Goal: Transaction & Acquisition: Purchase product/service

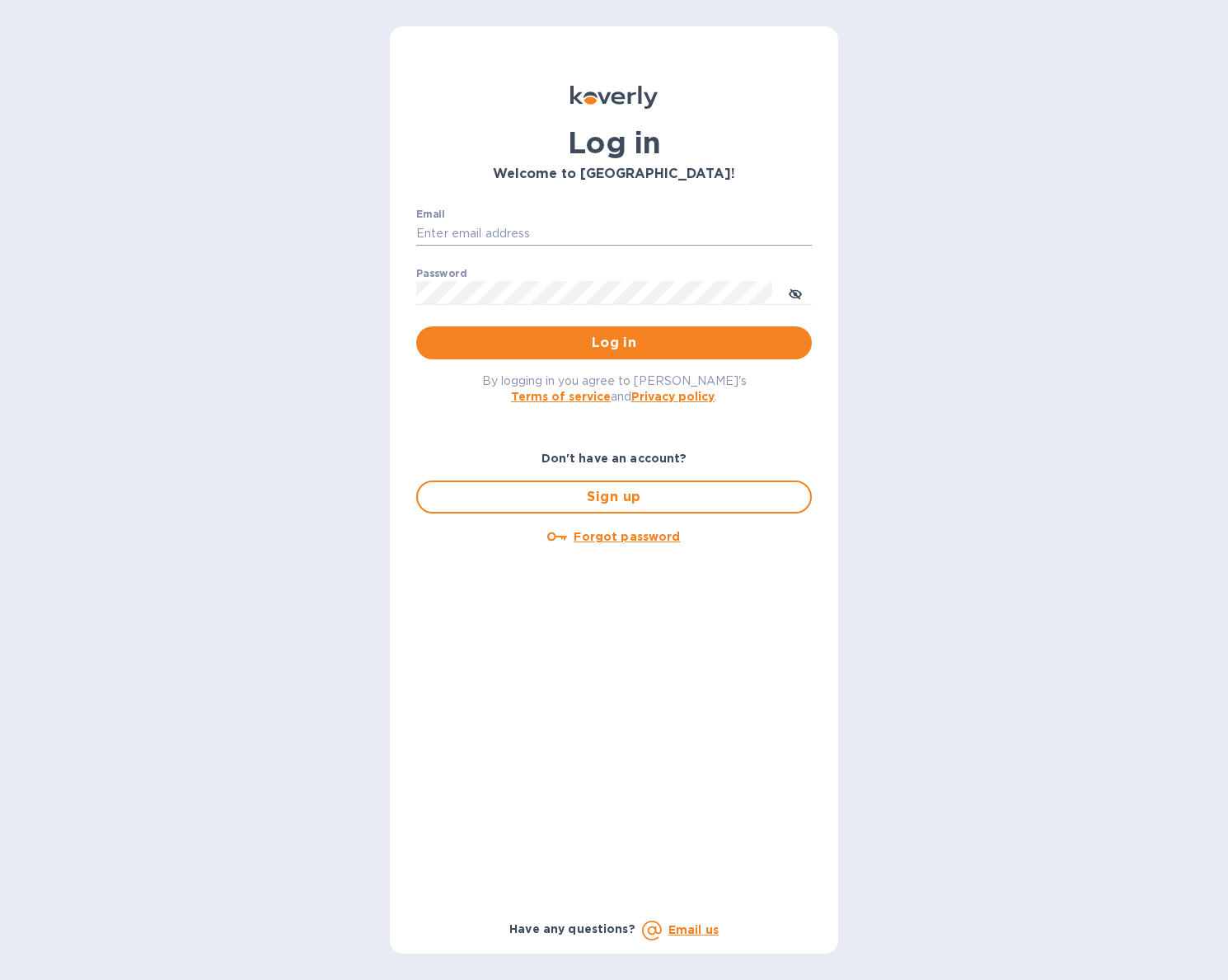
type input "[EMAIL_ADDRESS][DOMAIN_NAME]"
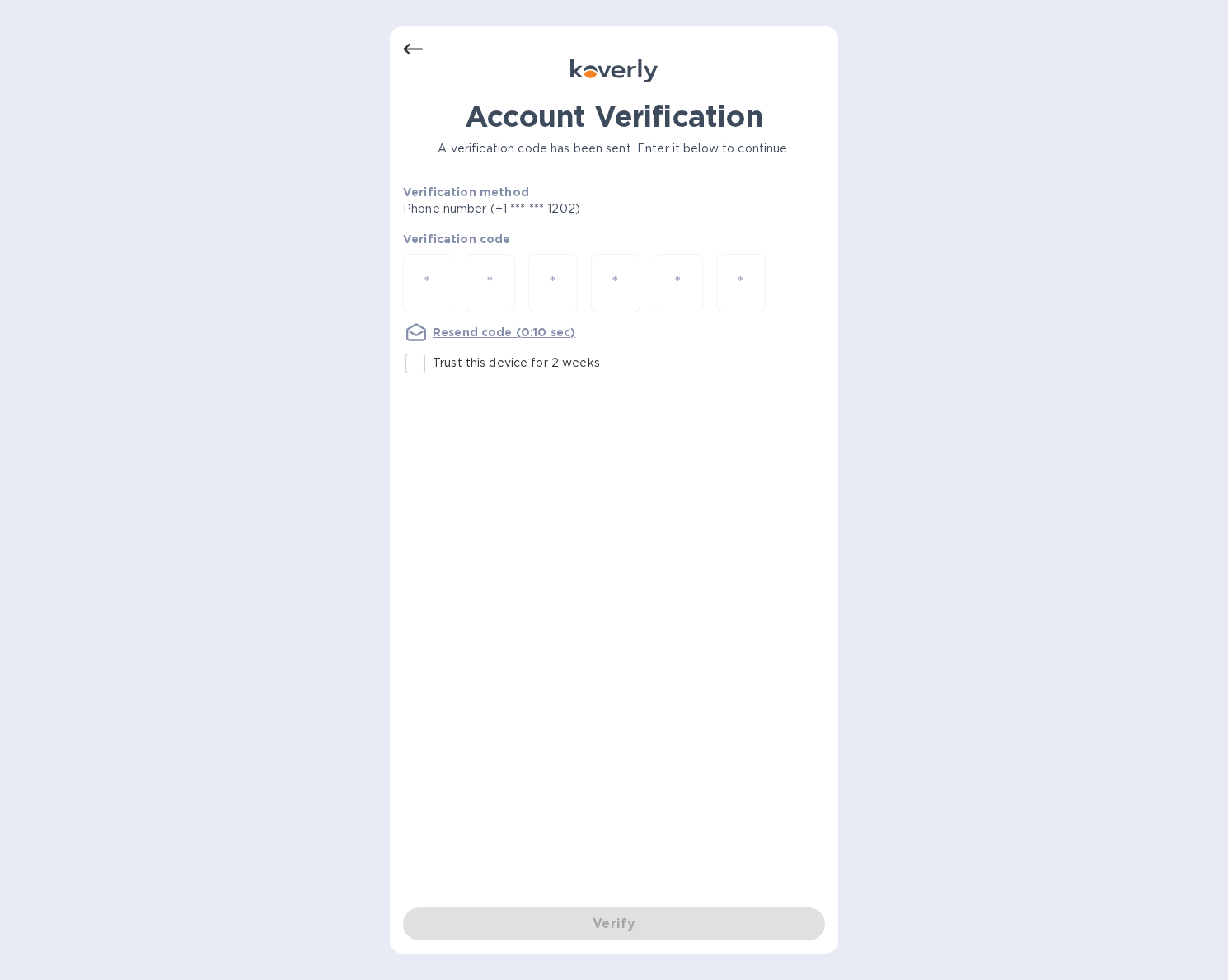
click at [468, 365] on p "Trust this device for 2 weeks" at bounding box center [516, 363] width 167 height 17
click at [433, 365] on input "Trust this device for 2 weeks" at bounding box center [415, 363] width 35 height 35
checkbox input "true"
click at [438, 280] on input "number" at bounding box center [428, 283] width 22 height 31
type input "1"
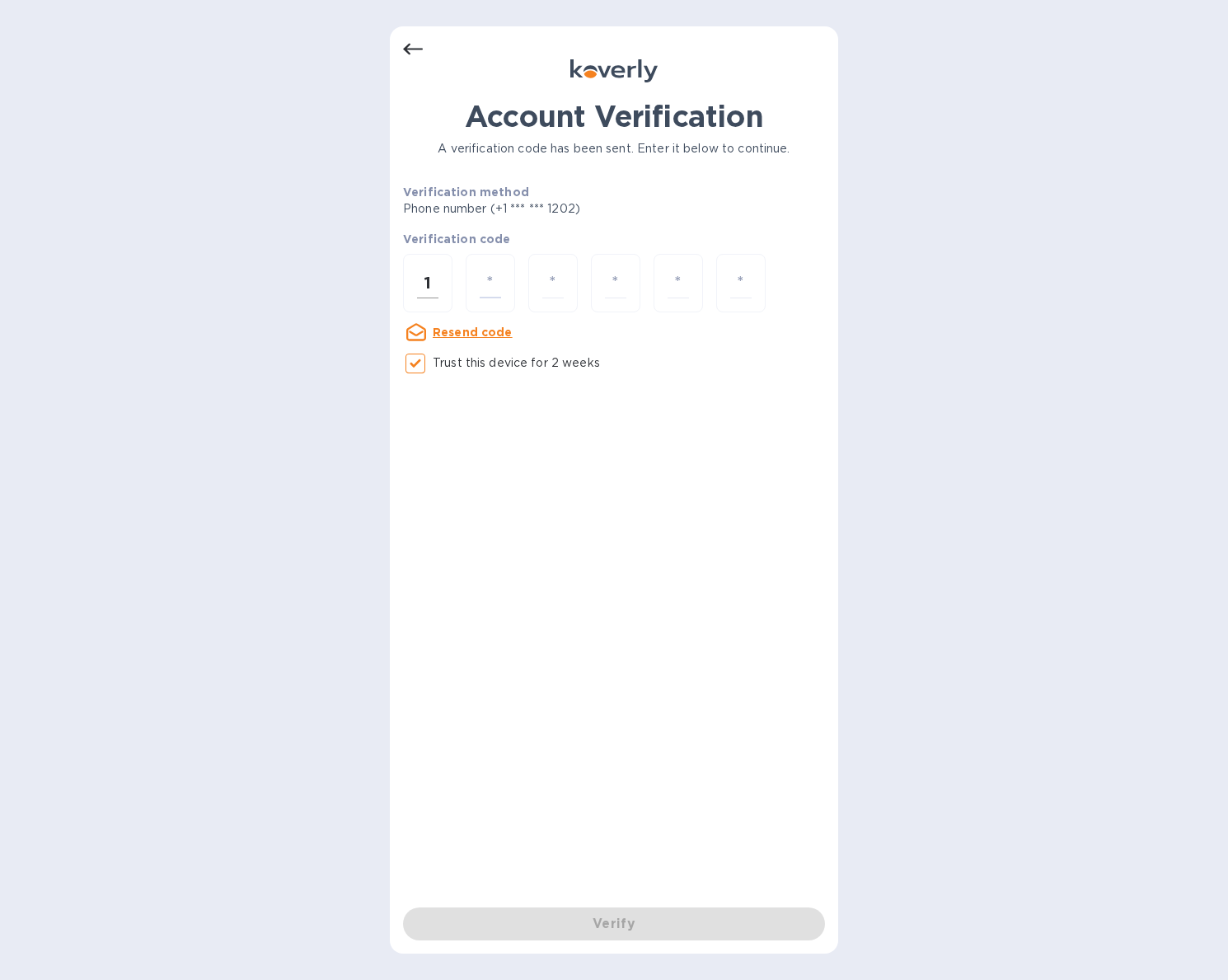
type input "1"
type input "5"
type input "0"
type input "6"
type input "2"
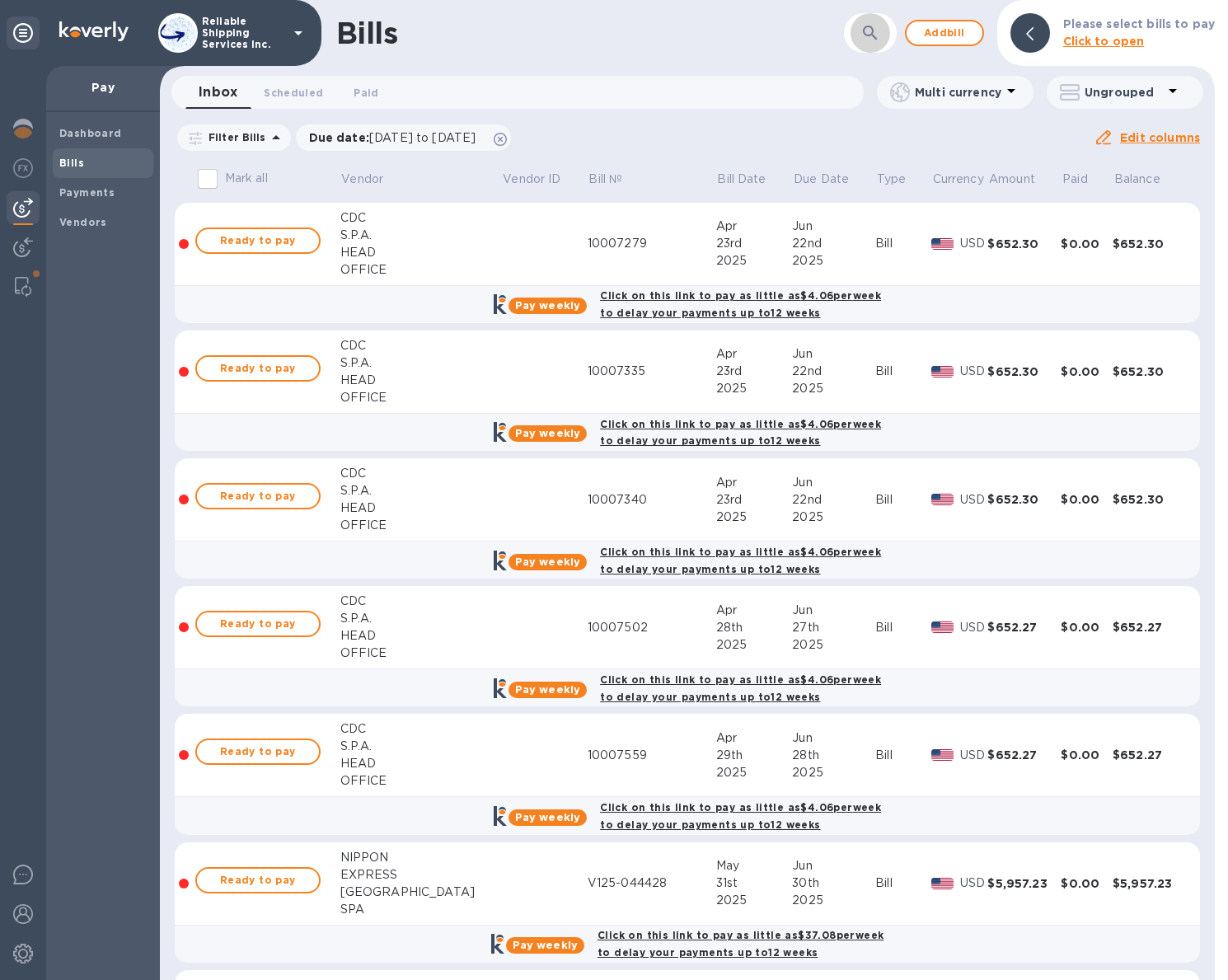
click at [856, 38] on button "button" at bounding box center [871, 33] width 40 height 40
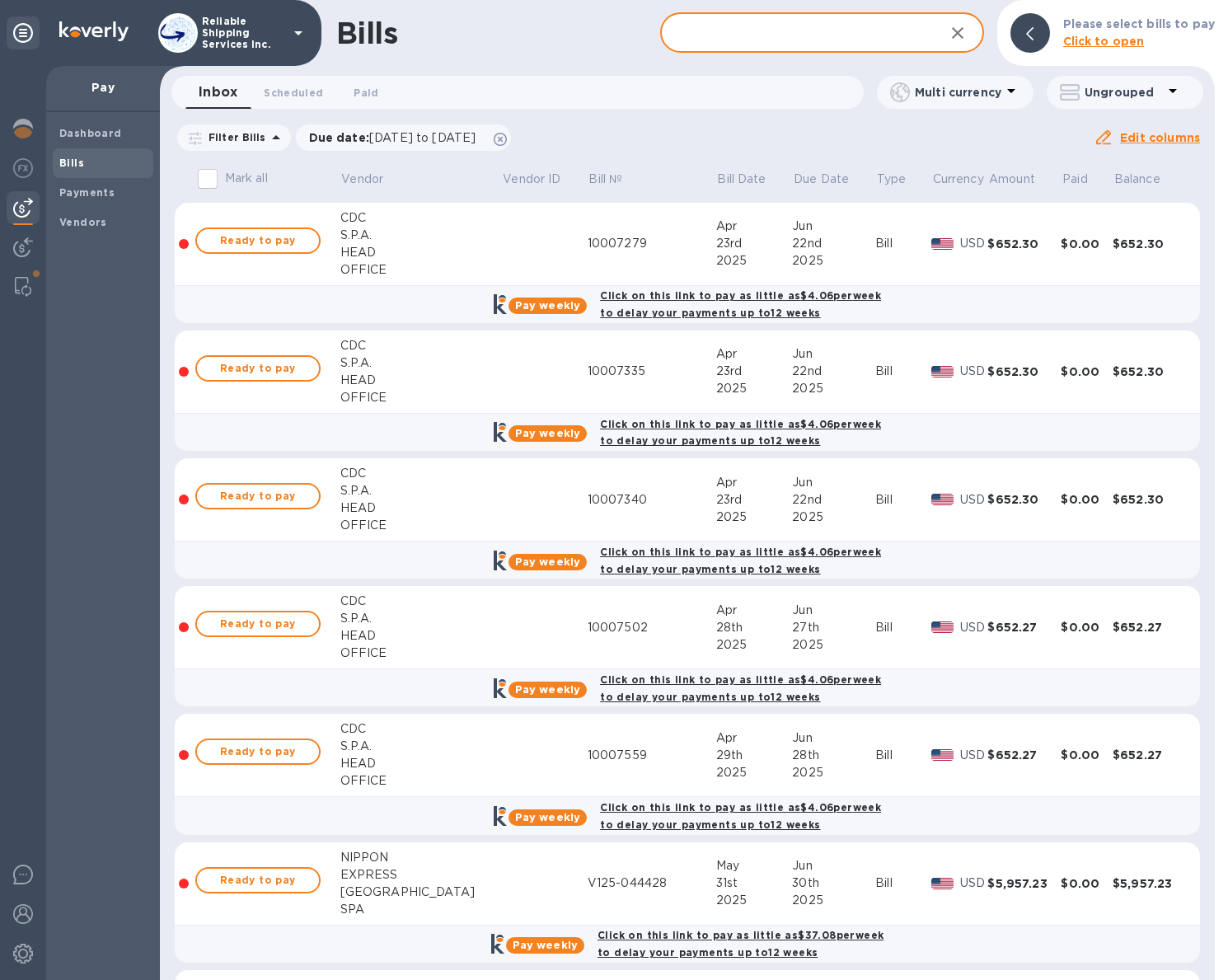
paste input "SLB2025000001353"
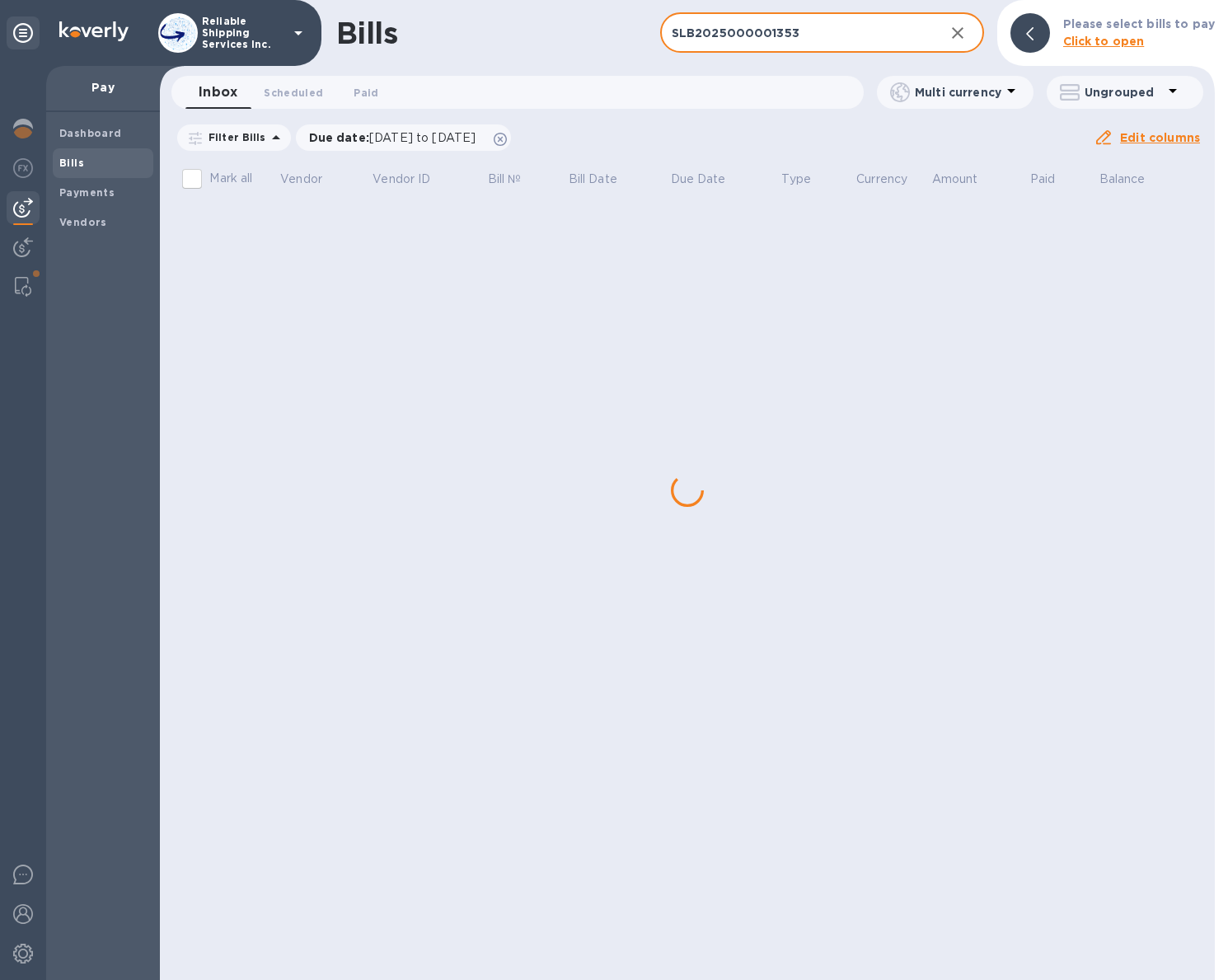
type input "SLB2025000001353"
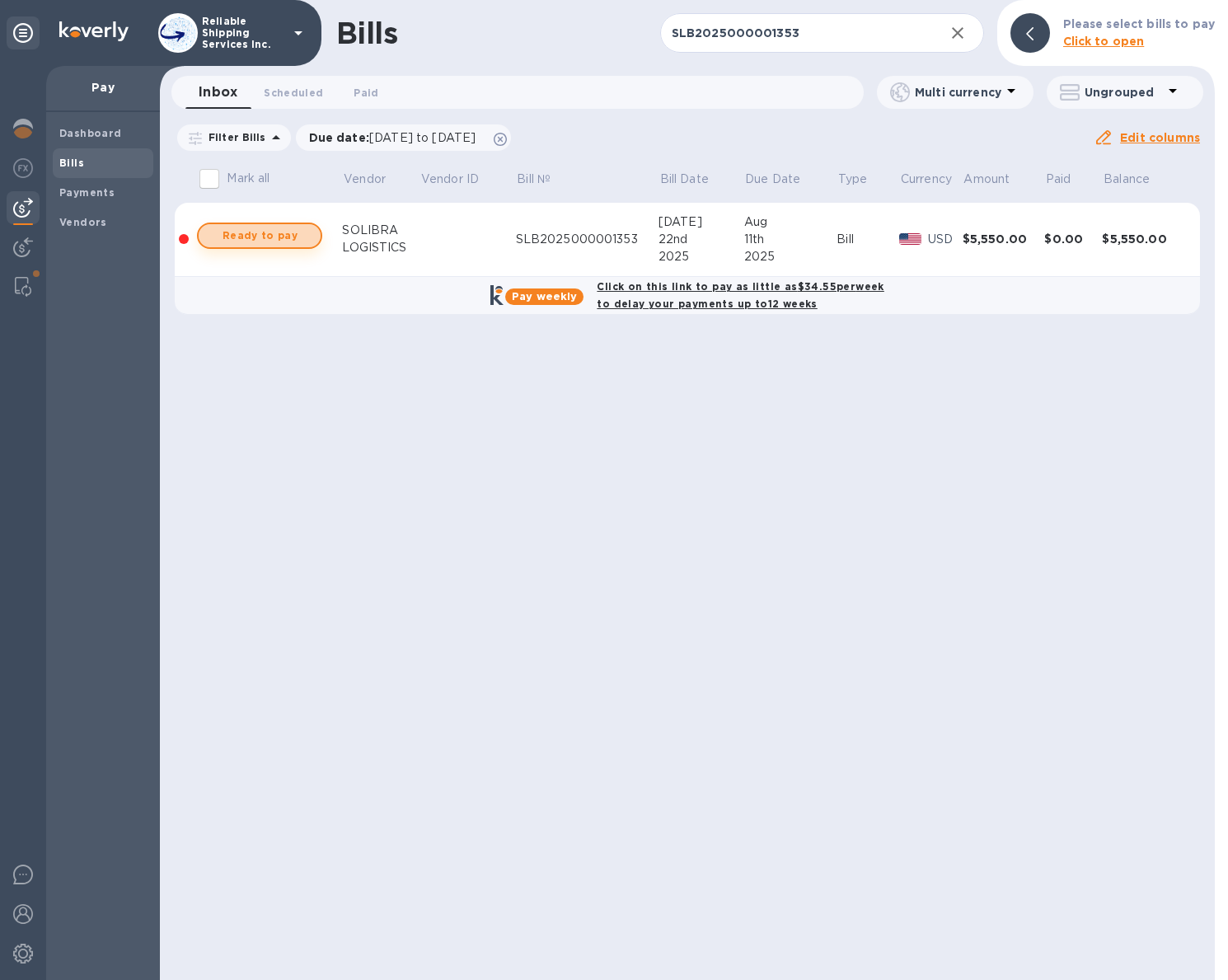
click at [211, 234] on button "Ready to pay" at bounding box center [259, 236] width 125 height 26
checkbox input "true"
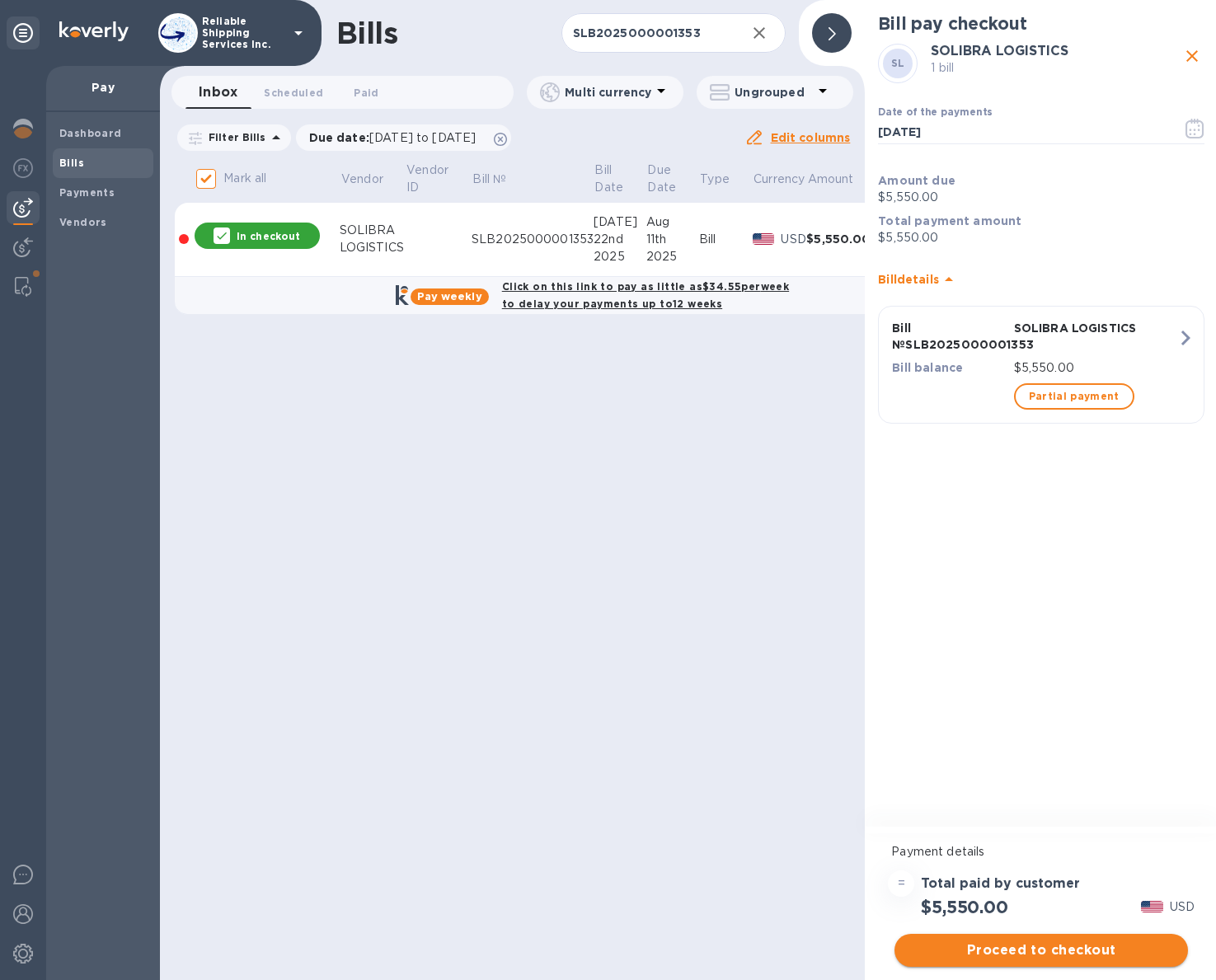
click at [1042, 955] on span "Proceed to checkout" at bounding box center [1041, 950] width 267 height 20
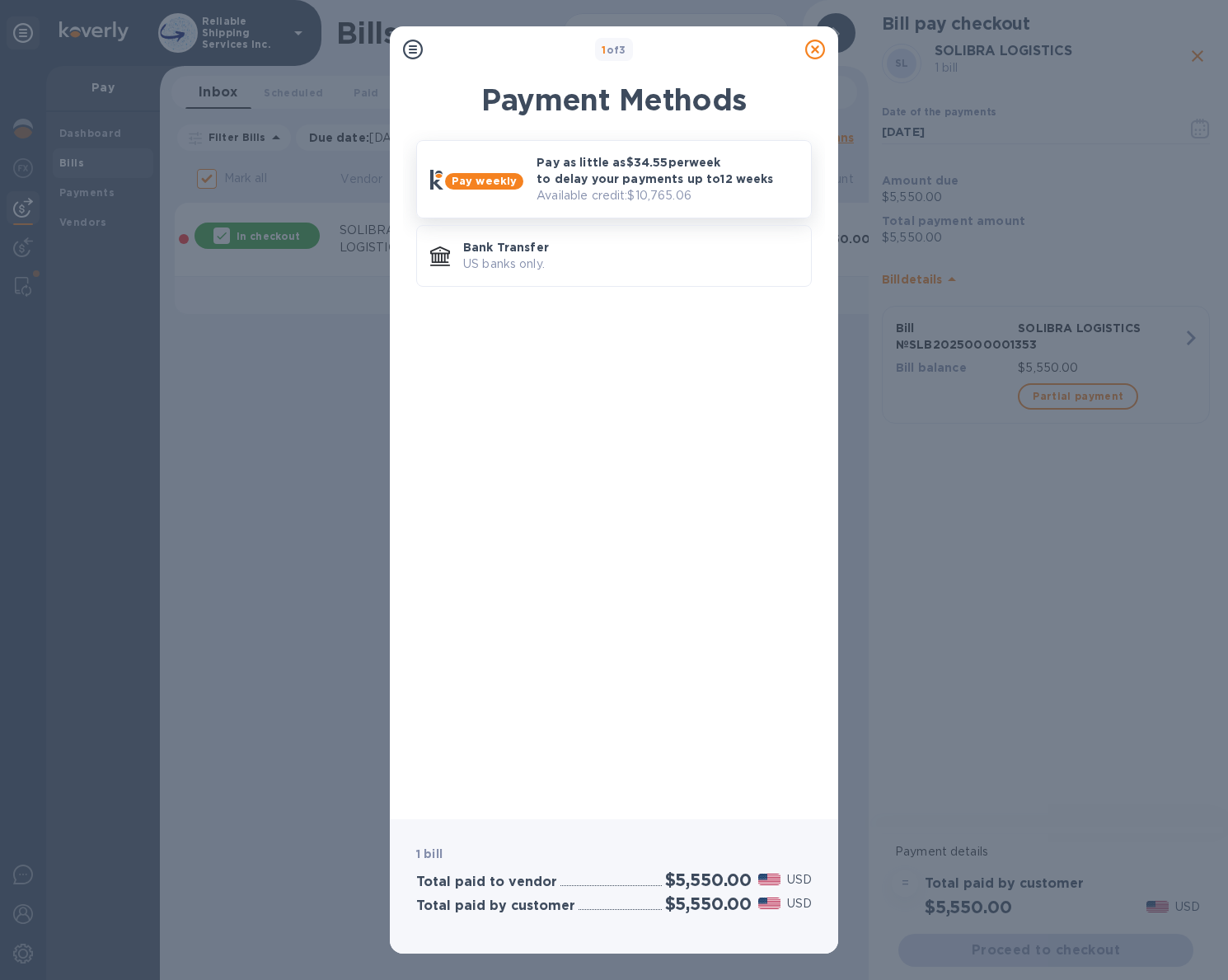
click at [594, 161] on p "Pay as little as $34.55 per week to delay your payments up to 12 weeks" at bounding box center [667, 171] width 261 height 33
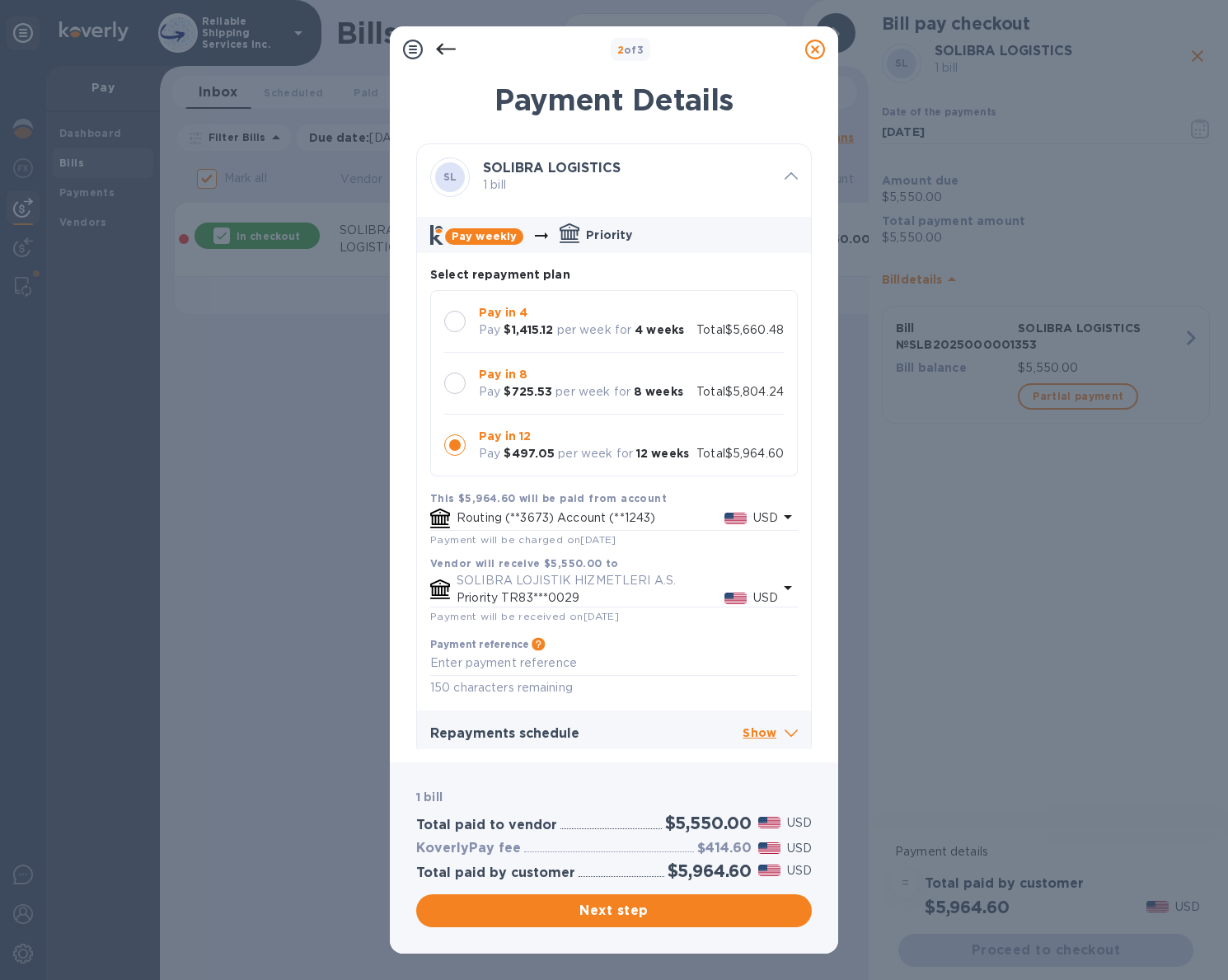
click at [564, 385] on p "per week for" at bounding box center [592, 392] width 75 height 17
click at [691, 924] on button "Next step" at bounding box center [614, 910] width 396 height 33
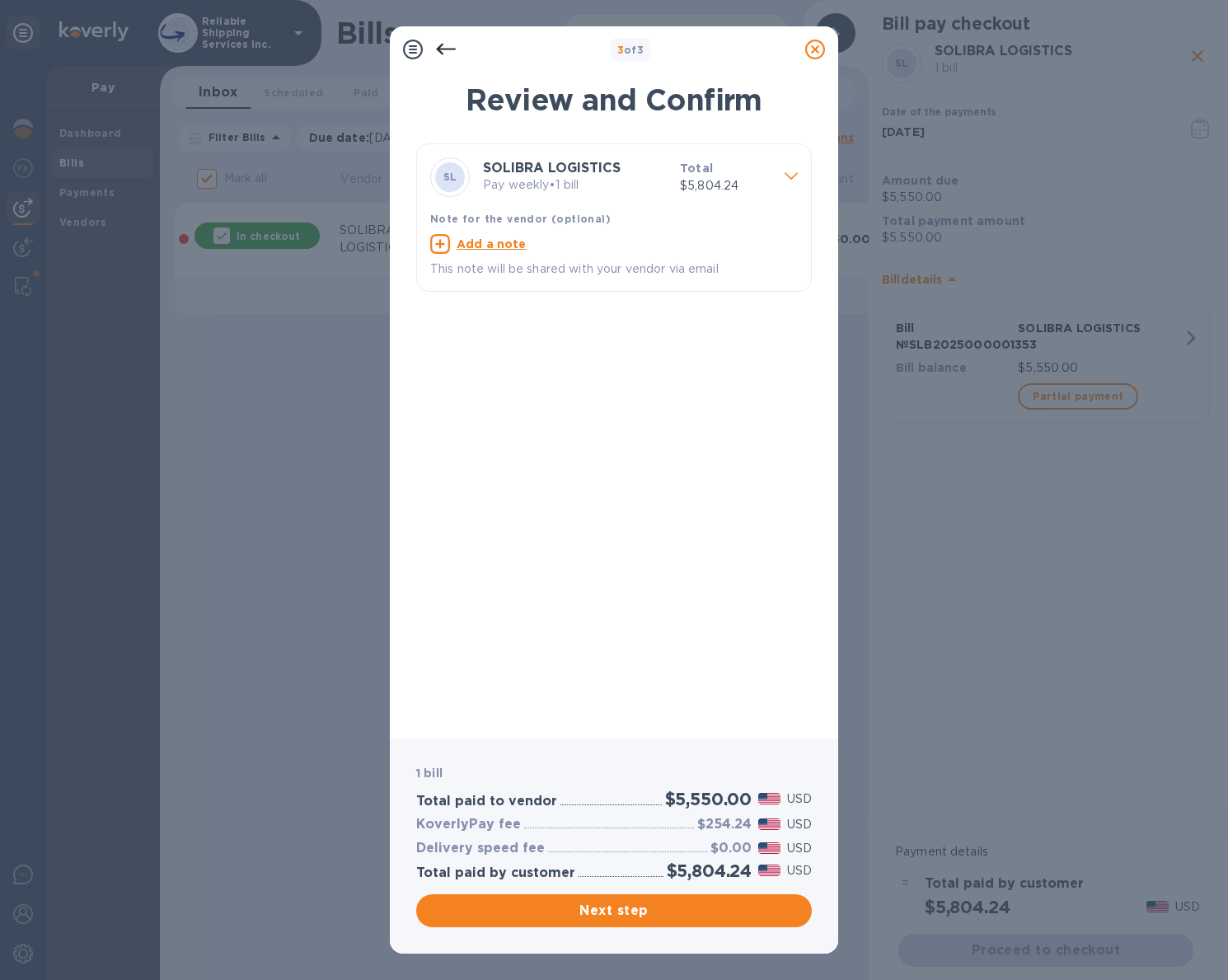
click at [667, 913] on span "Next step" at bounding box center [614, 910] width 369 height 20
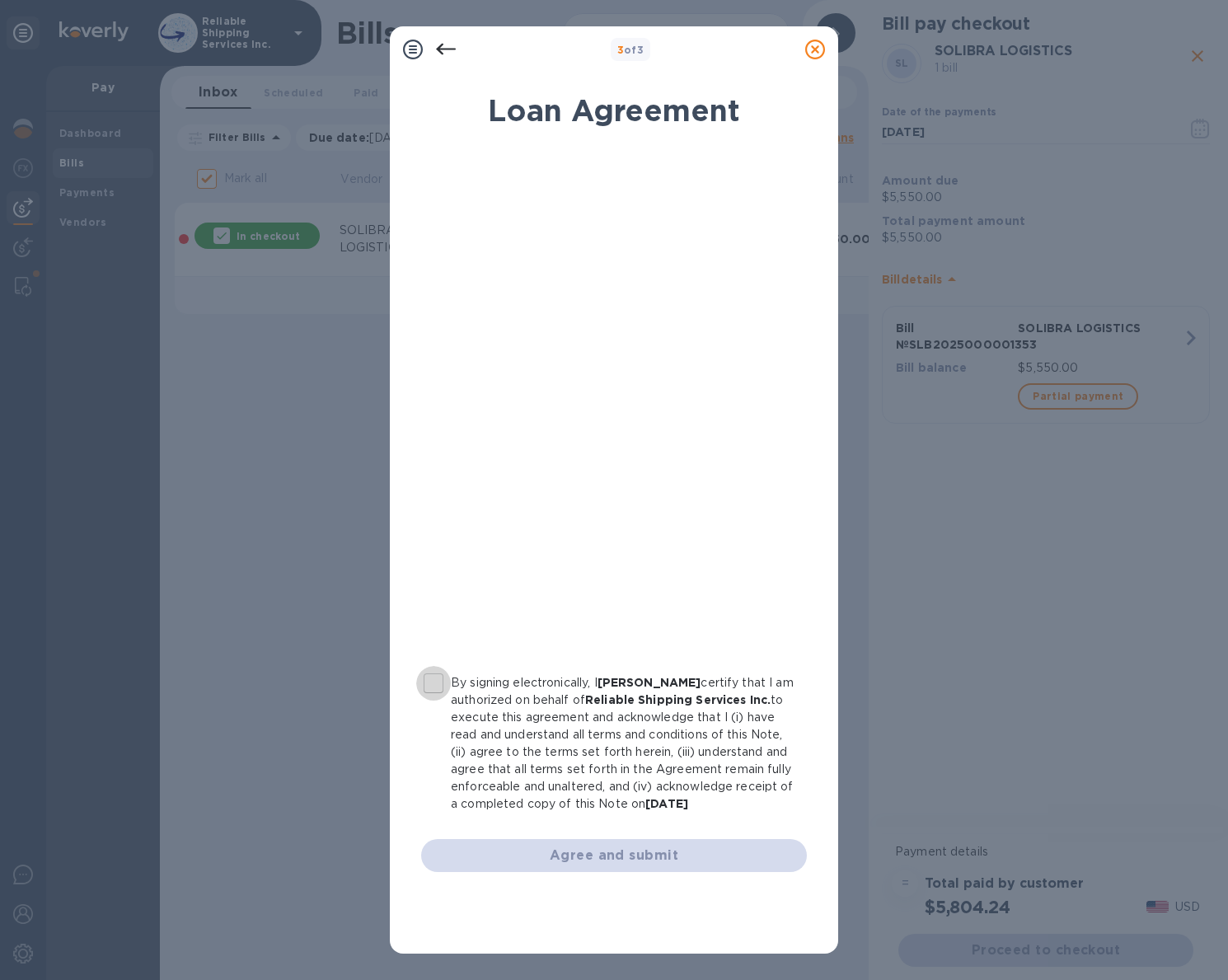
click at [437, 680] on input "By signing electronically, I [PERSON_NAME] certify that I am authorized on beha…" at bounding box center [434, 684] width 35 height 35
checkbox input "true"
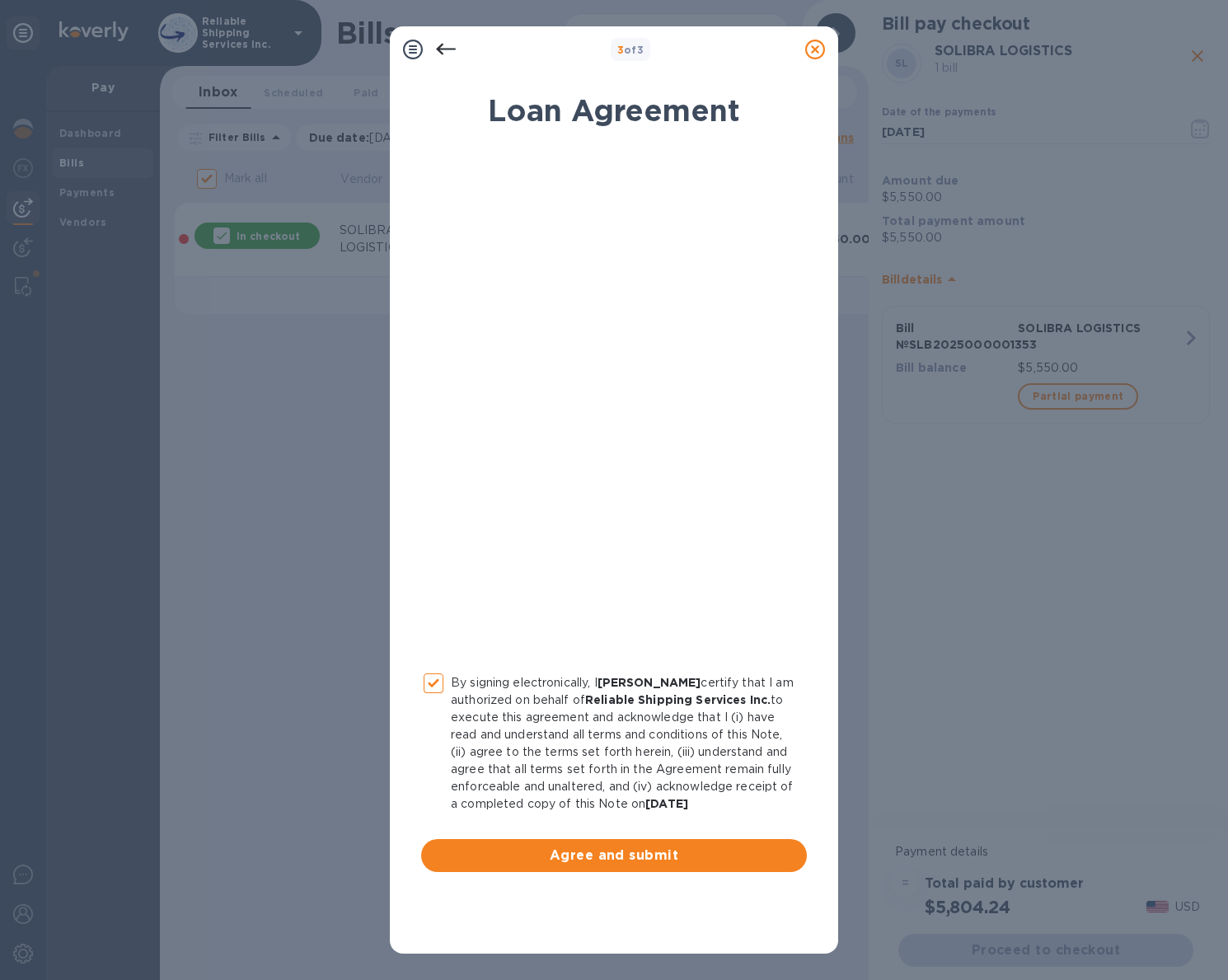
click at [557, 861] on span "Agree and submit" at bounding box center [614, 856] width 359 height 20
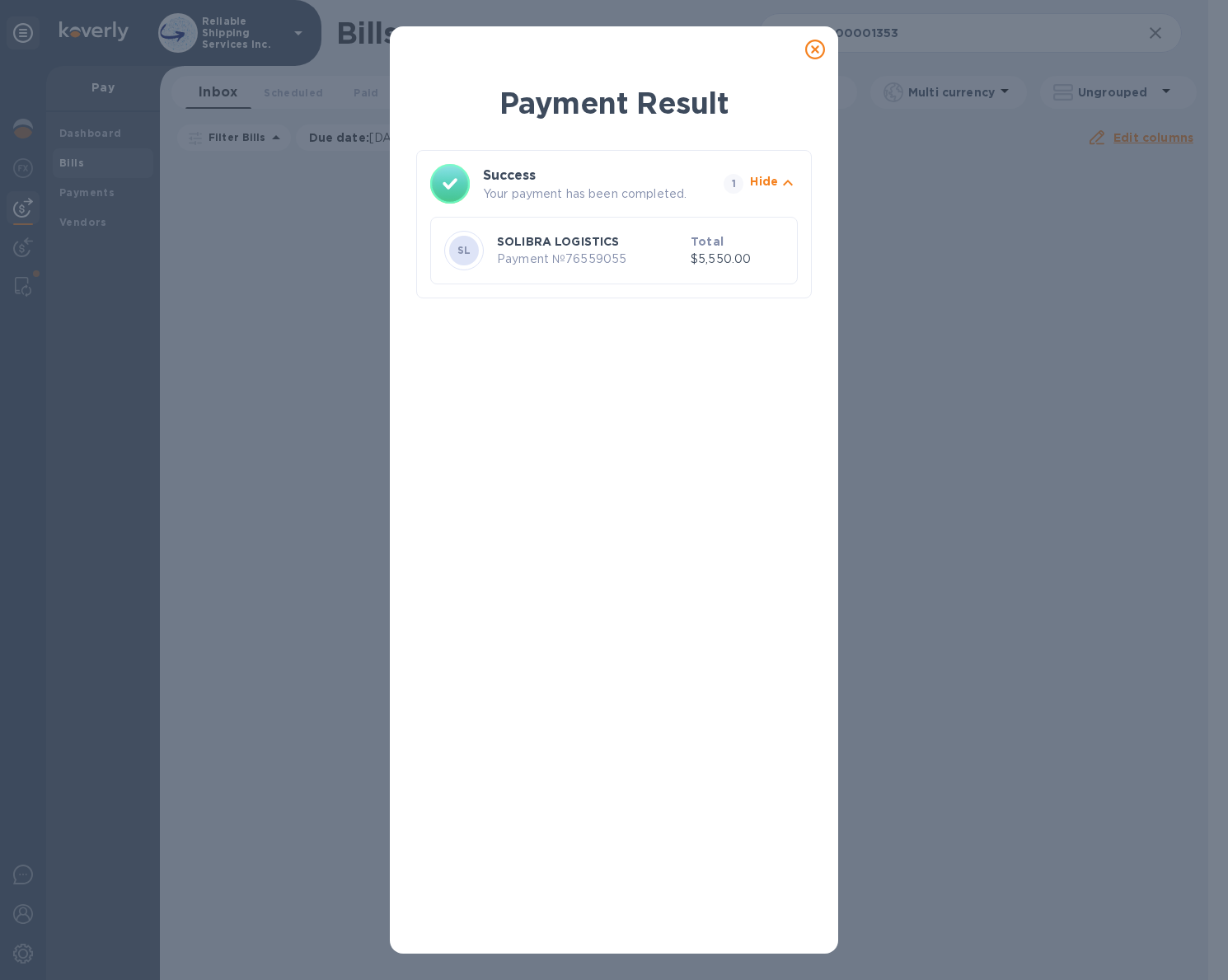
click at [808, 45] on icon at bounding box center [815, 50] width 20 height 20
